Goal: Task Accomplishment & Management: Use online tool/utility

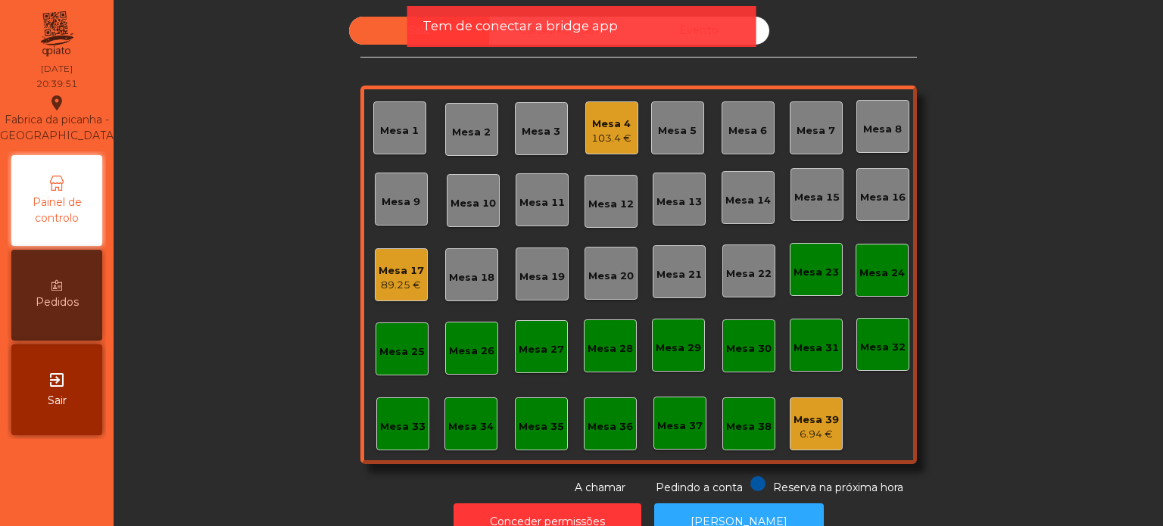
click at [824, 130] on div "Mesa 7" at bounding box center [816, 130] width 39 height 15
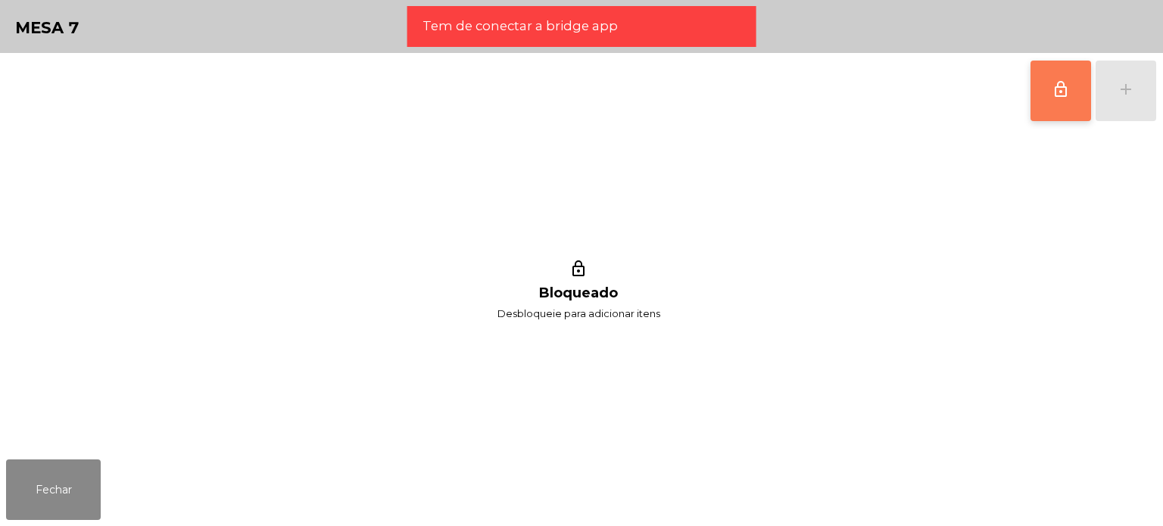
click at [1082, 94] on button "lock_outline" at bounding box center [1061, 91] width 61 height 61
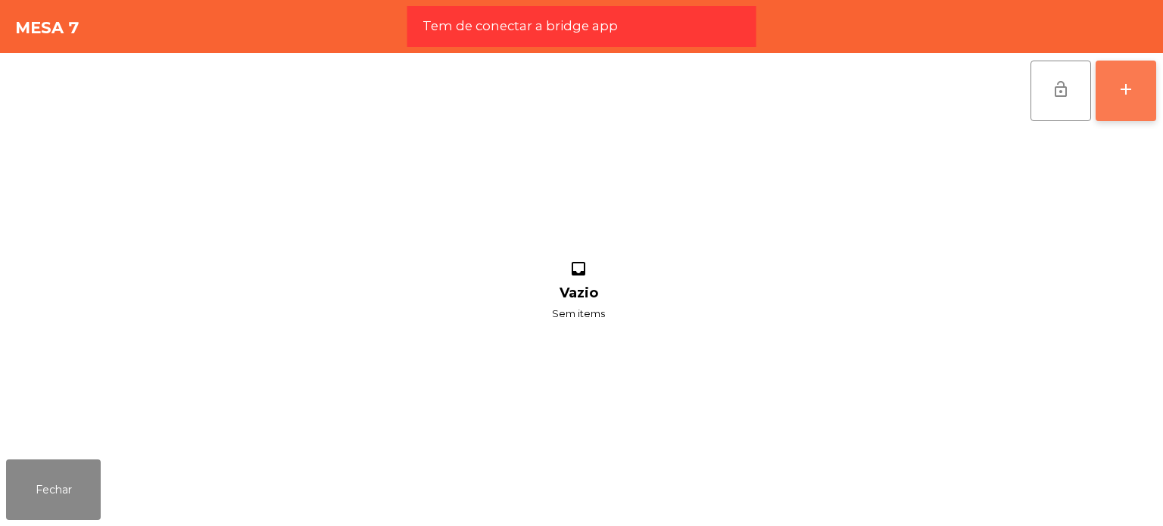
click at [1129, 72] on button "add" at bounding box center [1126, 91] width 61 height 61
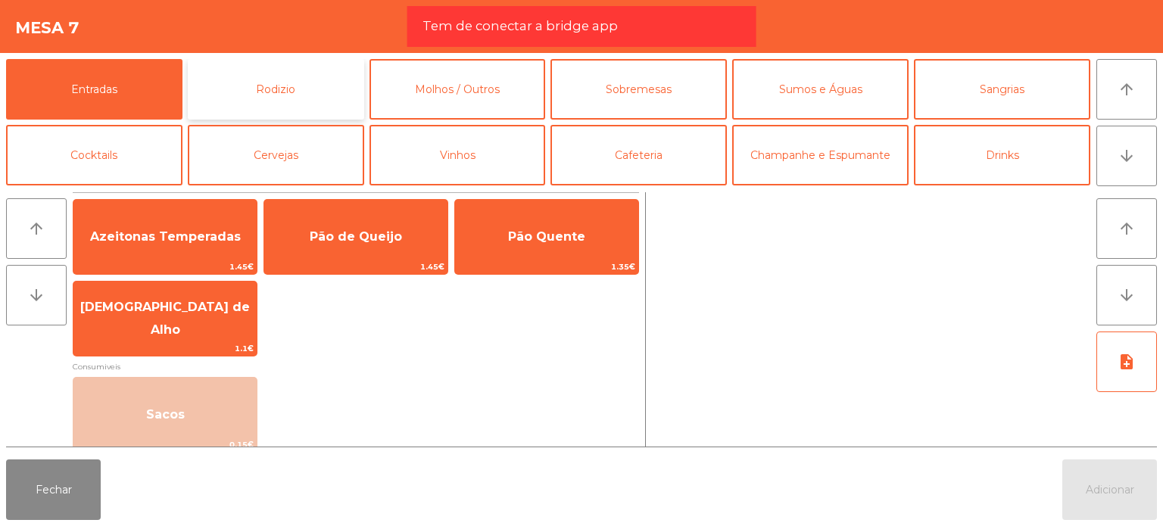
click at [218, 105] on button "Rodizio" at bounding box center [276, 89] width 176 height 61
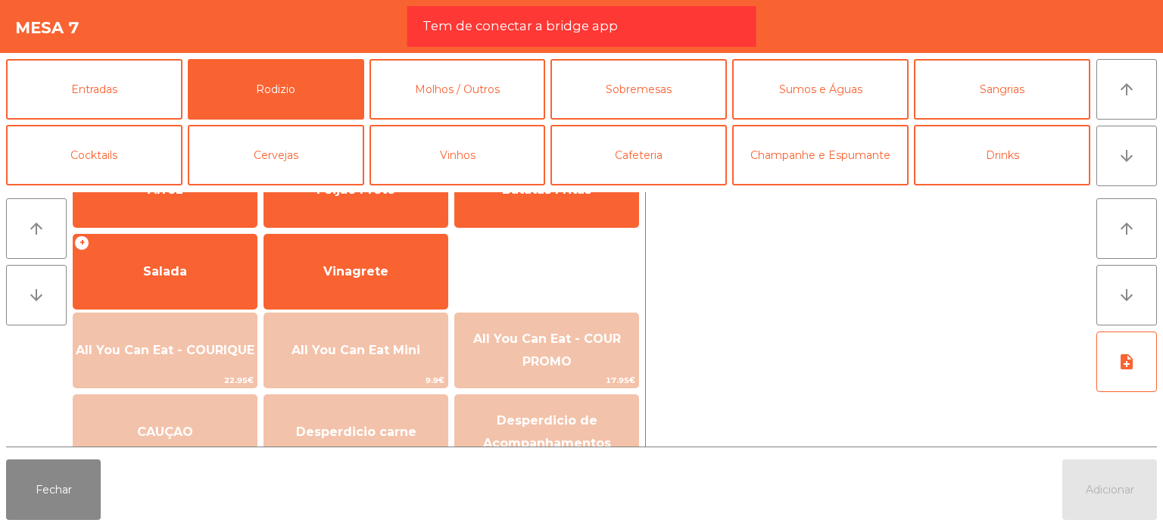
scroll to position [271, 0]
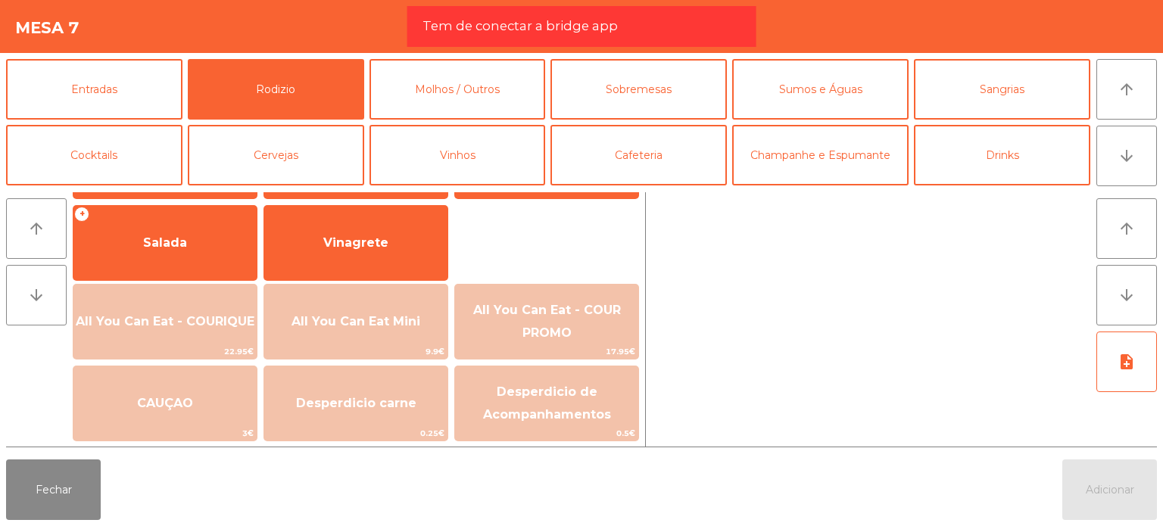
click at [201, 301] on span "All You Can Eat - COURIQUE" at bounding box center [164, 321] width 183 height 41
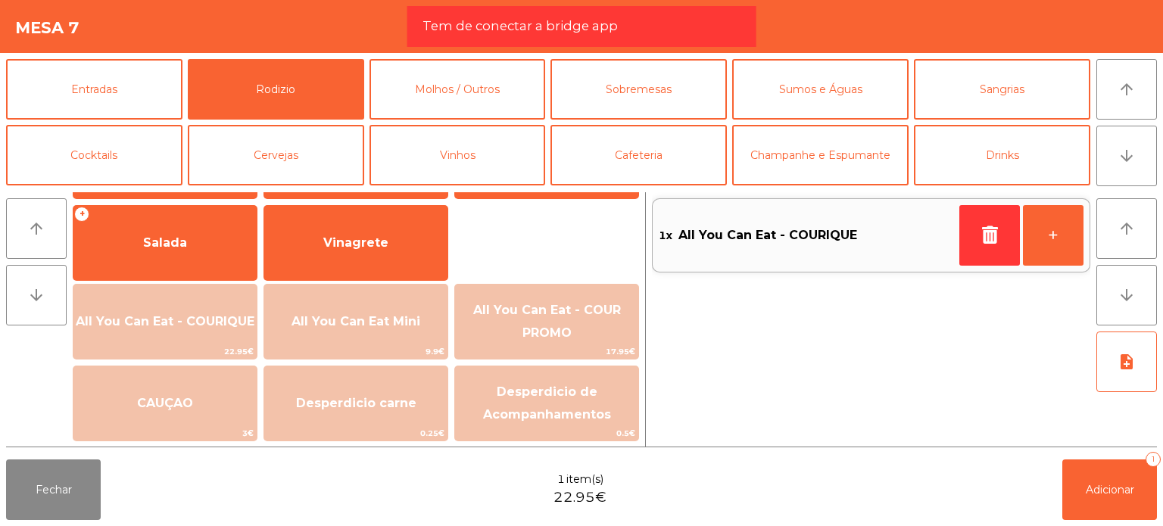
click at [201, 301] on span "All You Can Eat - COURIQUE" at bounding box center [164, 321] width 183 height 41
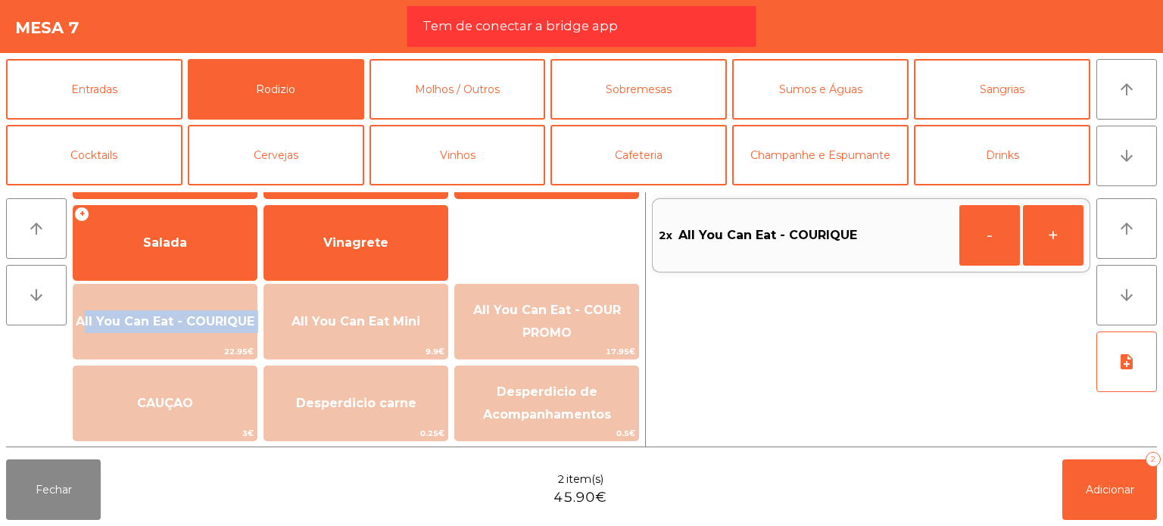
click at [201, 301] on span "All You Can Eat - COURIQUE" at bounding box center [164, 321] width 183 height 41
click at [992, 245] on button "-" at bounding box center [990, 235] width 61 height 61
click at [1113, 483] on button "Adicionar 2" at bounding box center [1110, 490] width 95 height 61
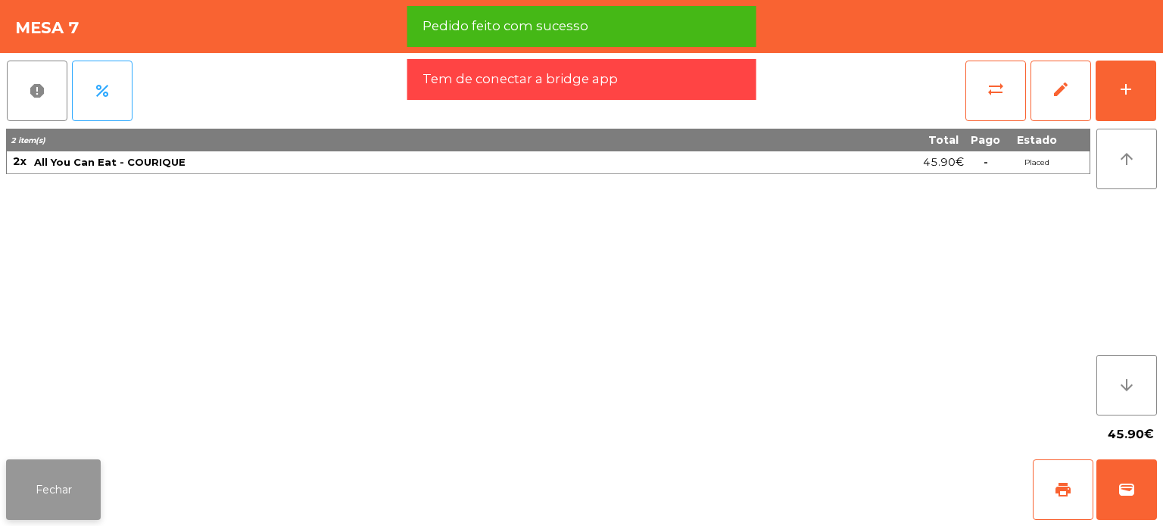
click at [61, 482] on button "Fechar" at bounding box center [53, 490] width 95 height 61
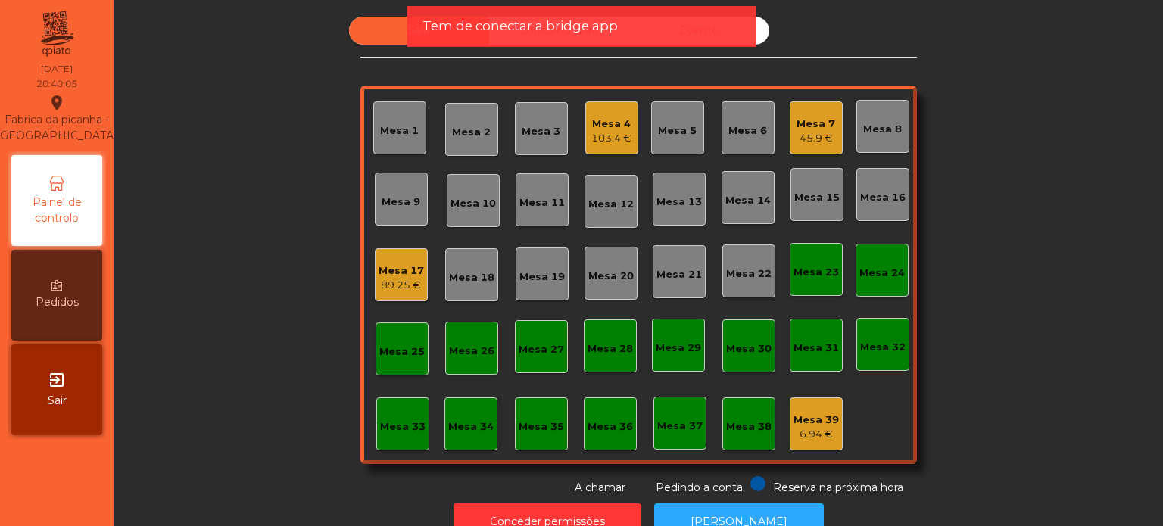
click at [811, 201] on div "Mesa 15" at bounding box center [817, 197] width 45 height 15
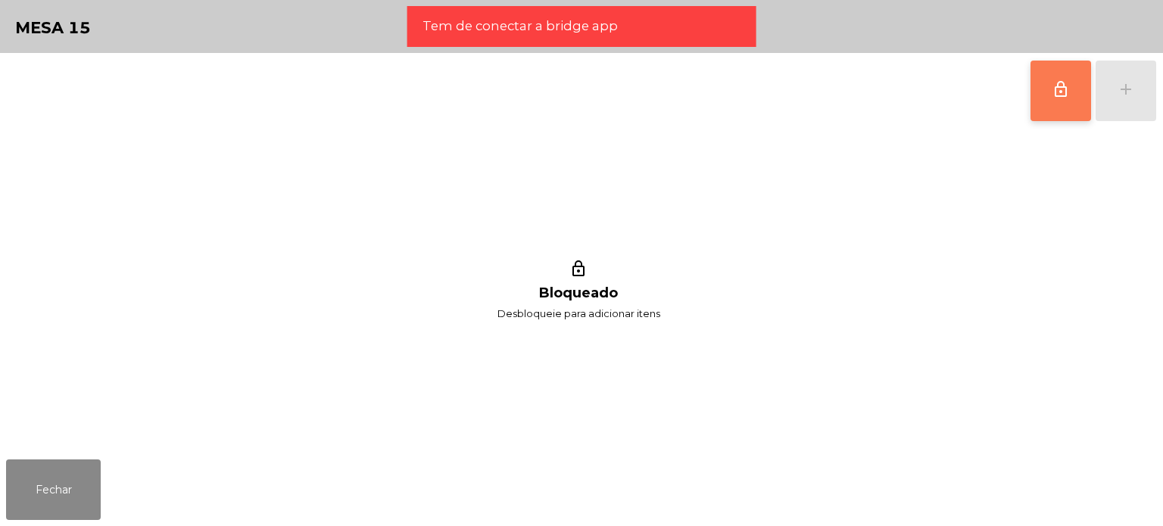
click at [1042, 105] on button "lock_outline" at bounding box center [1061, 91] width 61 height 61
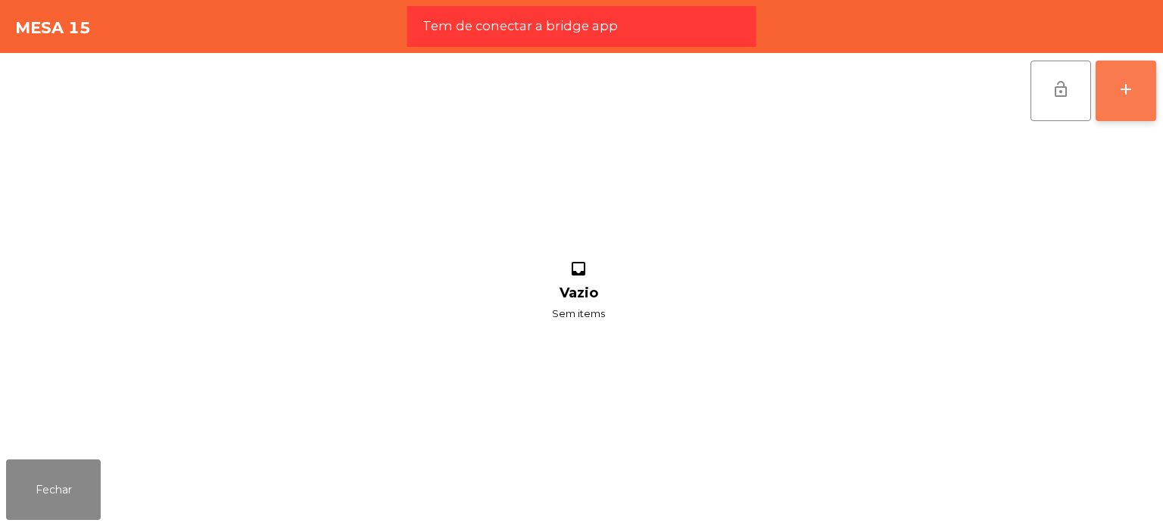
click at [1118, 95] on div "add" at bounding box center [1126, 89] width 18 height 18
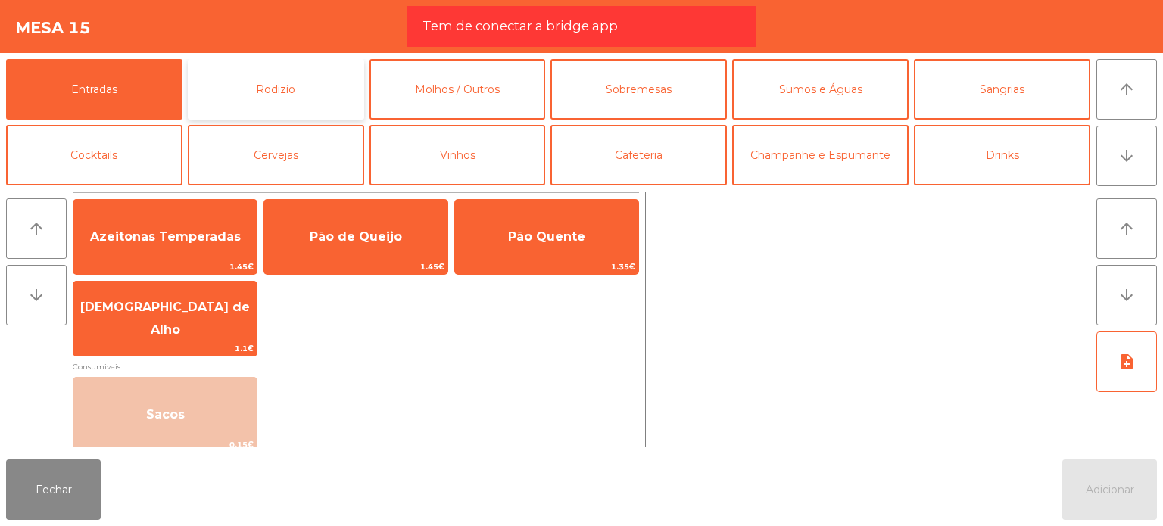
click at [280, 105] on button "Rodizio" at bounding box center [276, 89] width 176 height 61
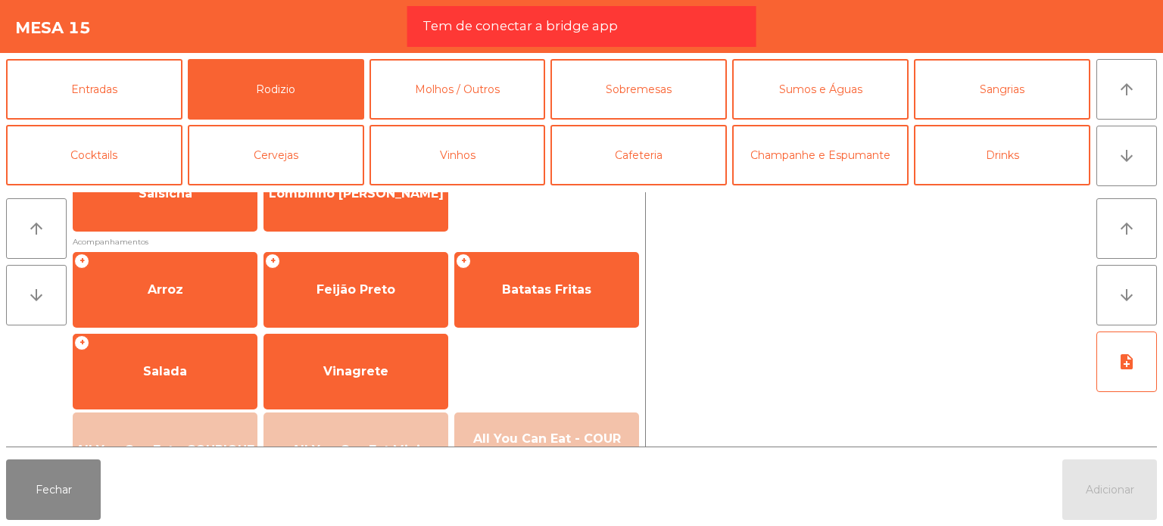
scroll to position [251, 0]
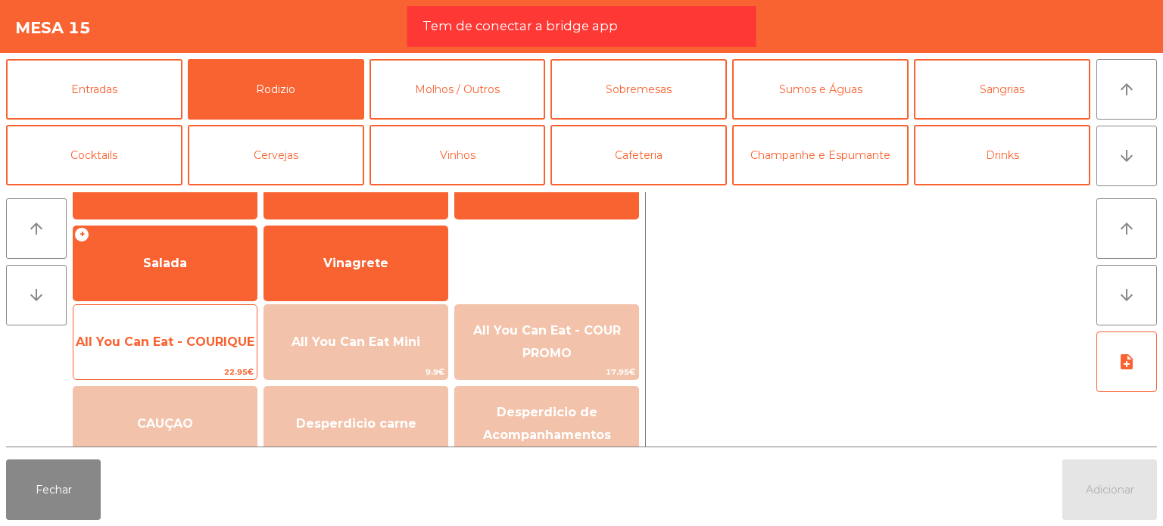
click at [207, 329] on span "All You Can Eat - COURIQUE" at bounding box center [164, 342] width 183 height 41
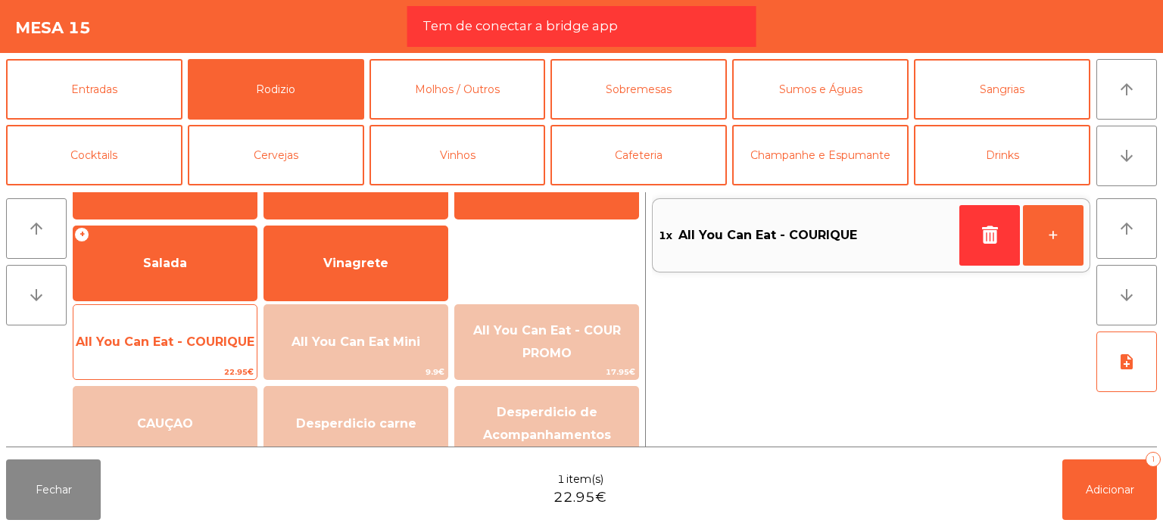
click at [207, 329] on span "All You Can Eat - COURIQUE" at bounding box center [164, 342] width 183 height 41
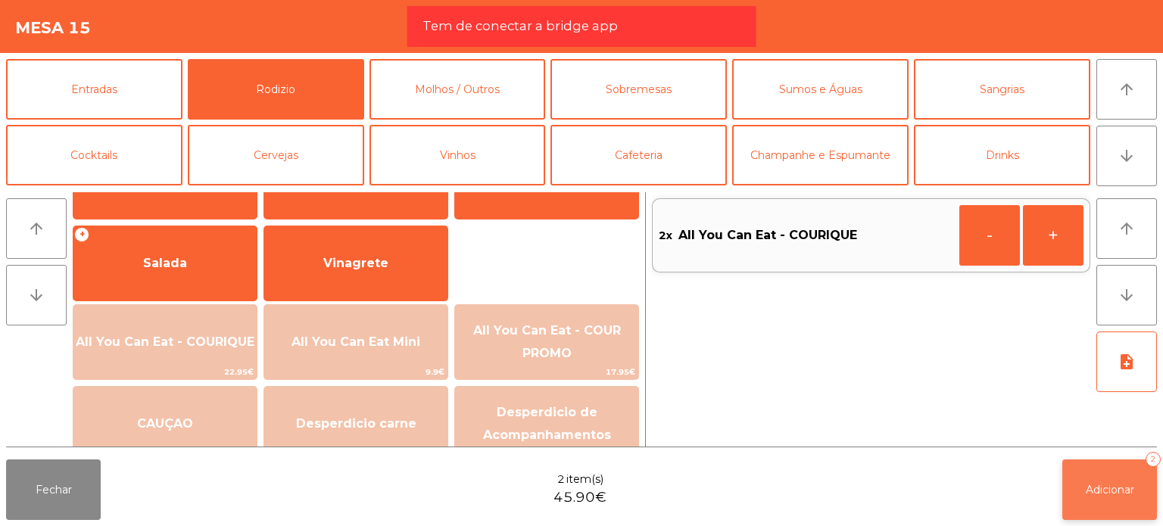
click at [1098, 516] on button "Adicionar 2" at bounding box center [1110, 490] width 95 height 61
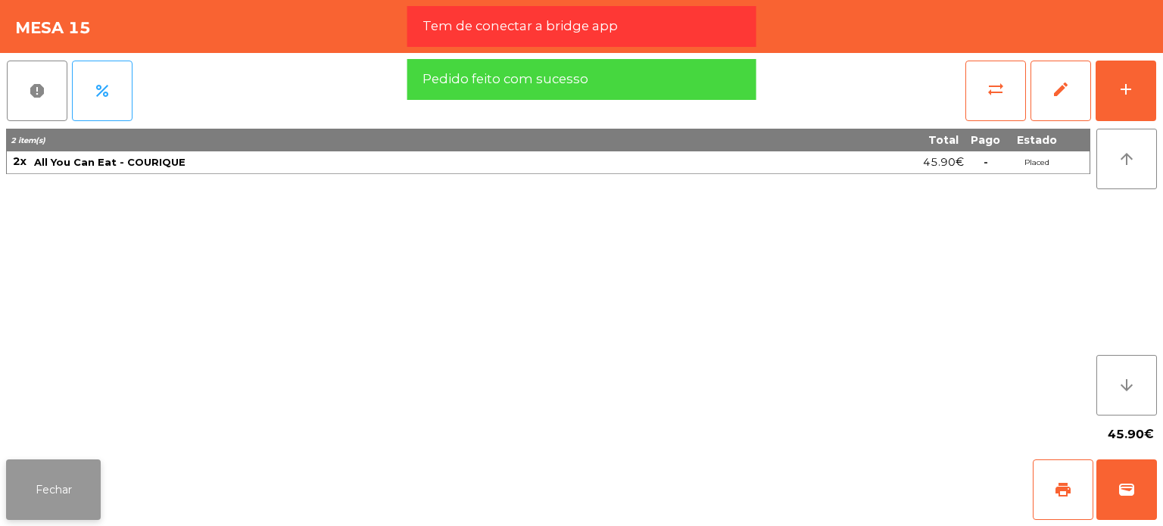
click at [77, 470] on button "Fechar" at bounding box center [53, 490] width 95 height 61
